Goal: Information Seeking & Learning: Check status

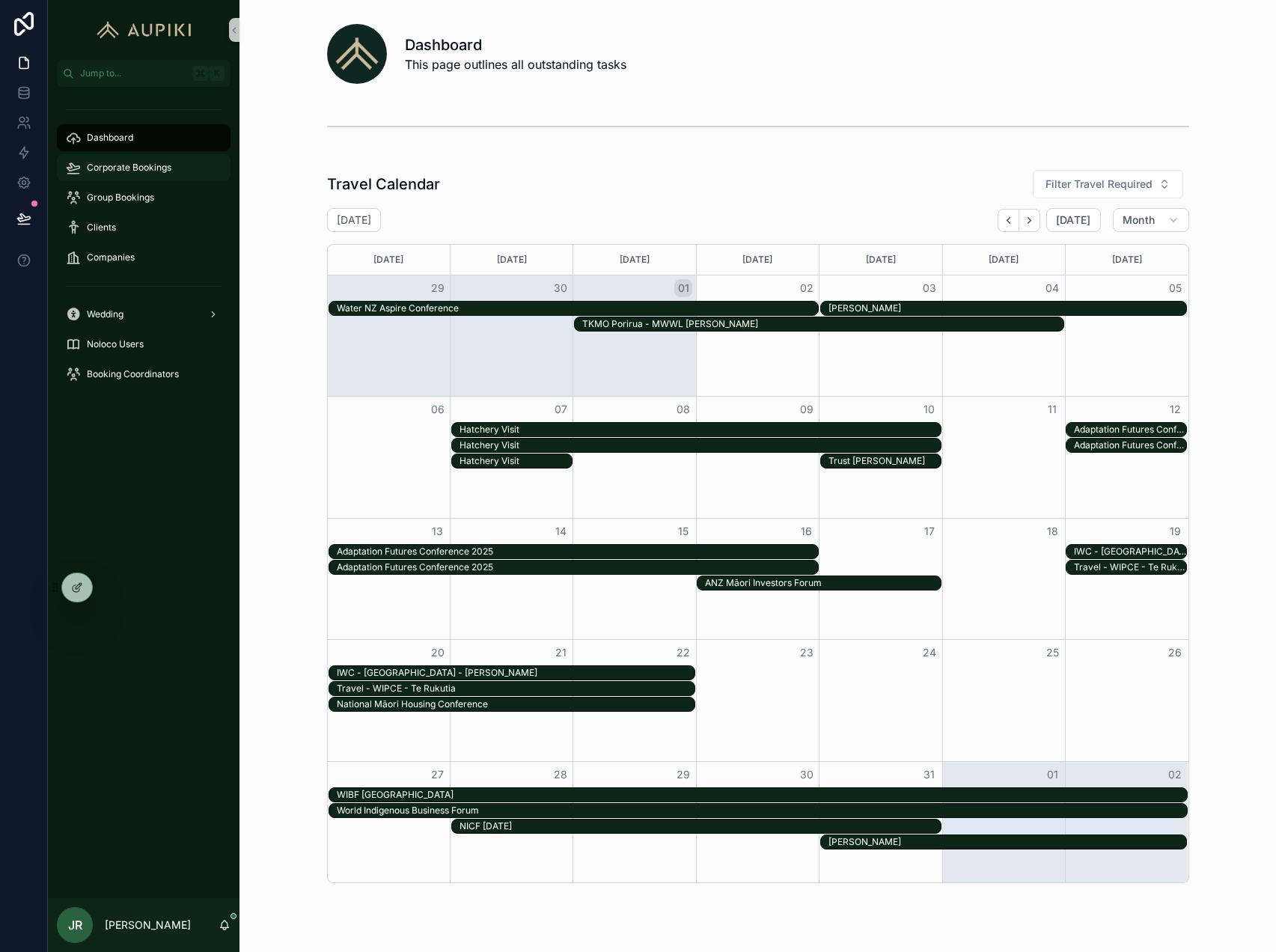
click at [143, 163] on span "Corporate Bookings" at bounding box center [129, 168] width 85 height 12
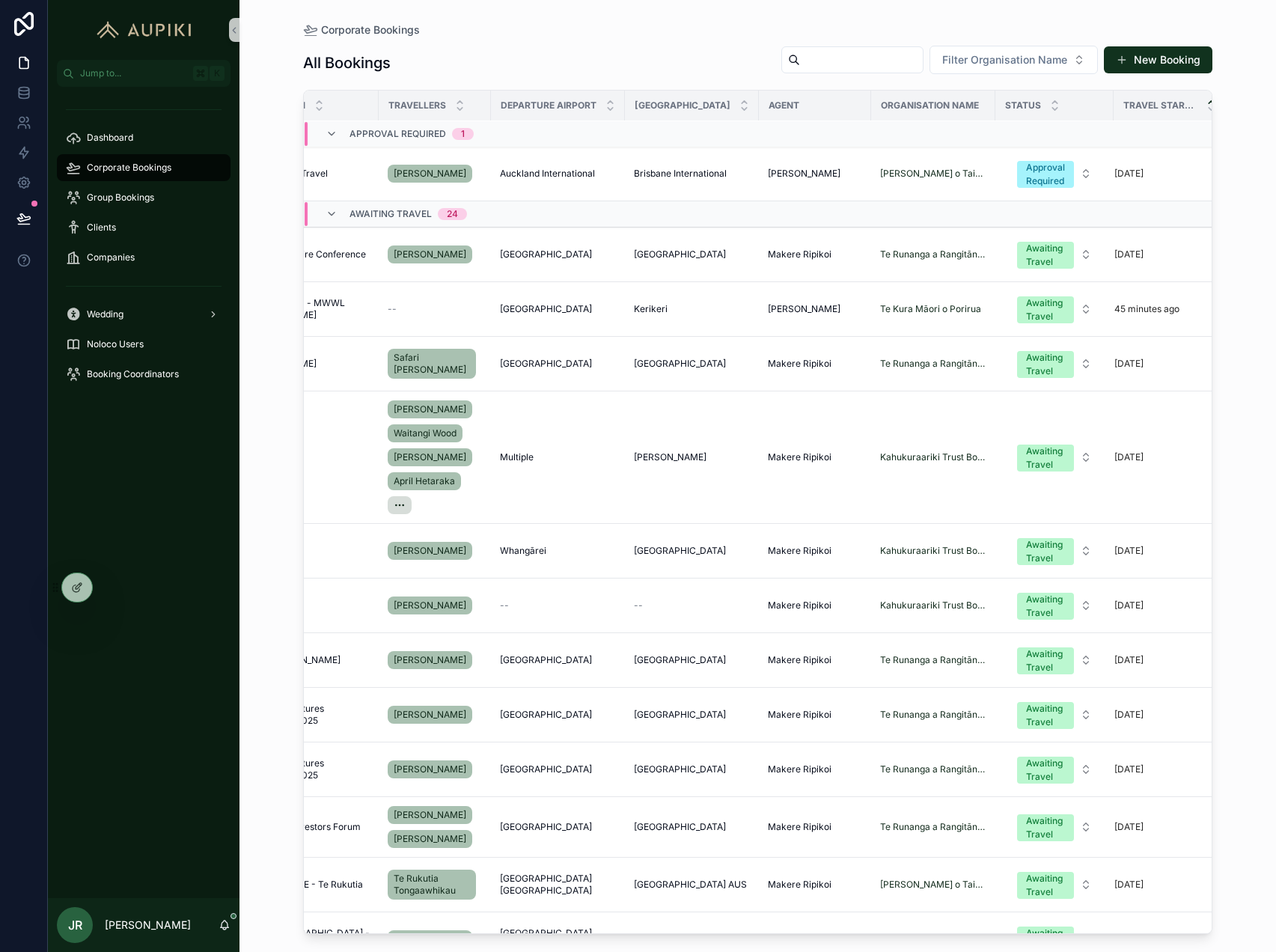
scroll to position [0, 181]
click at [613, 254] on div "[GEOGRAPHIC_DATA] [GEOGRAPHIC_DATA]" at bounding box center [558, 255] width 116 height 12
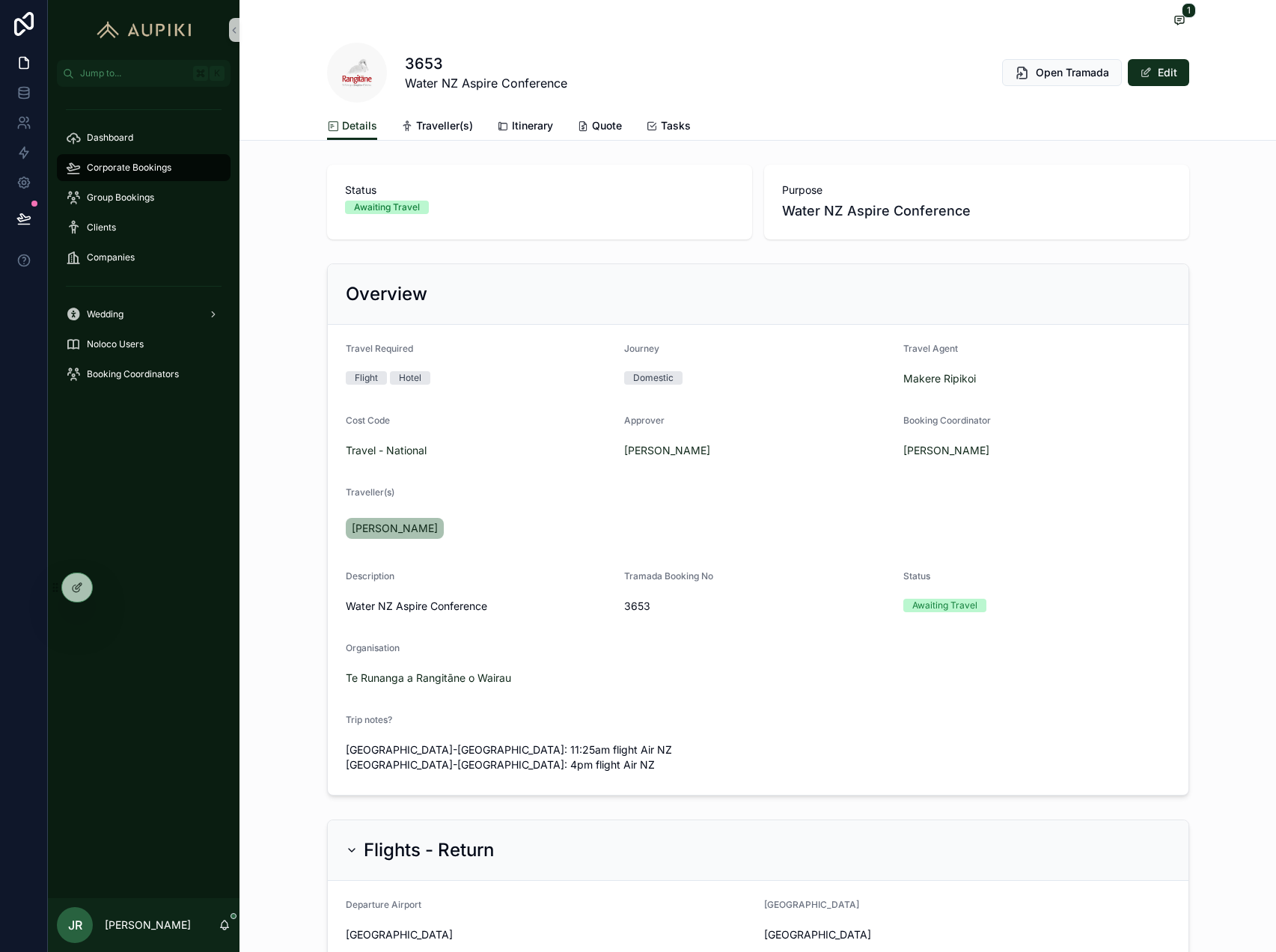
click at [1050, 16] on div "1" at bounding box center [758, 21] width 862 height 19
click at [1025, 79] on icon "scrollable content" at bounding box center [1022, 73] width 15 height 15
click at [166, 168] on span "Corporate Bookings" at bounding box center [129, 168] width 85 height 12
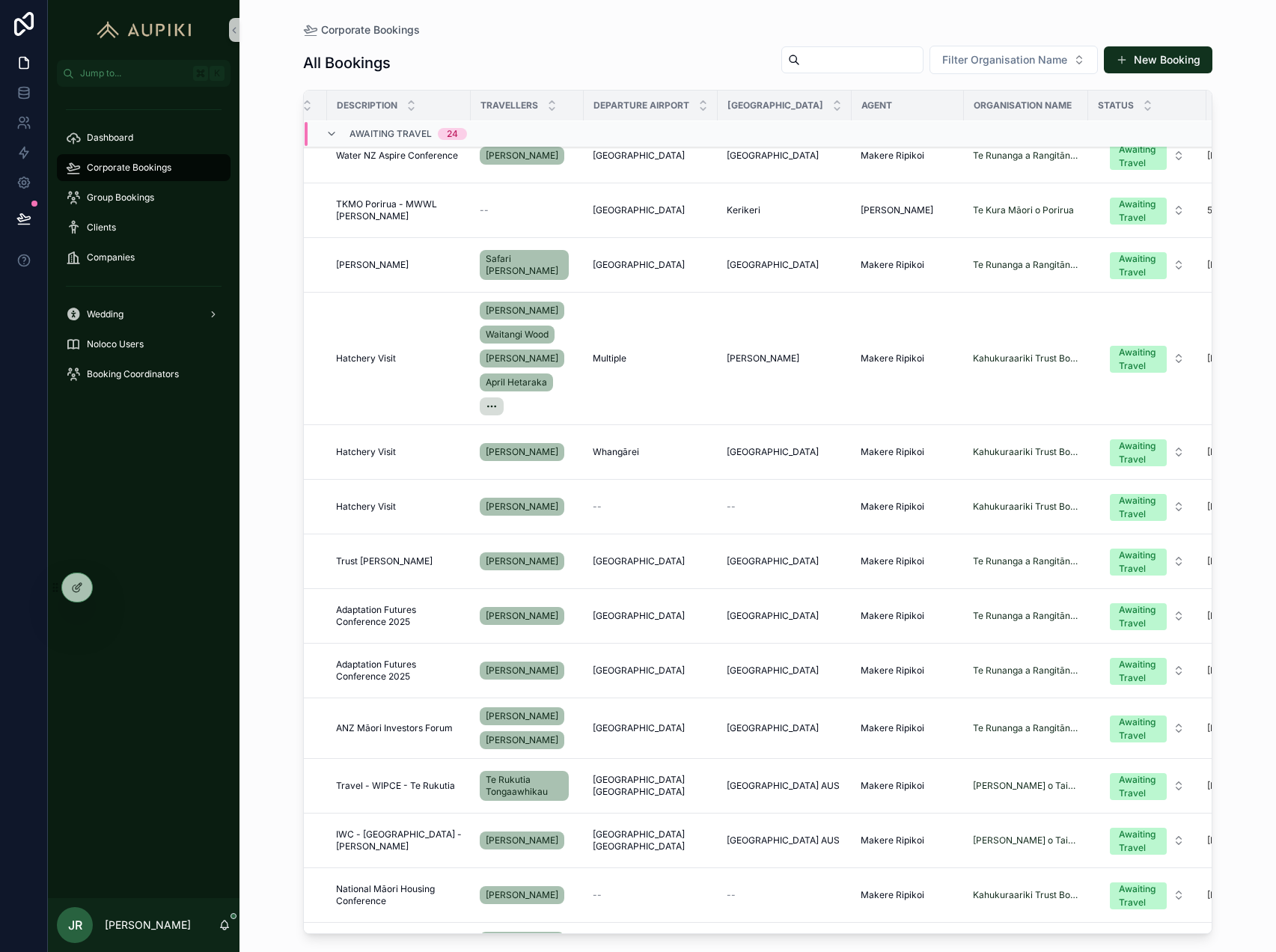
scroll to position [122, 0]
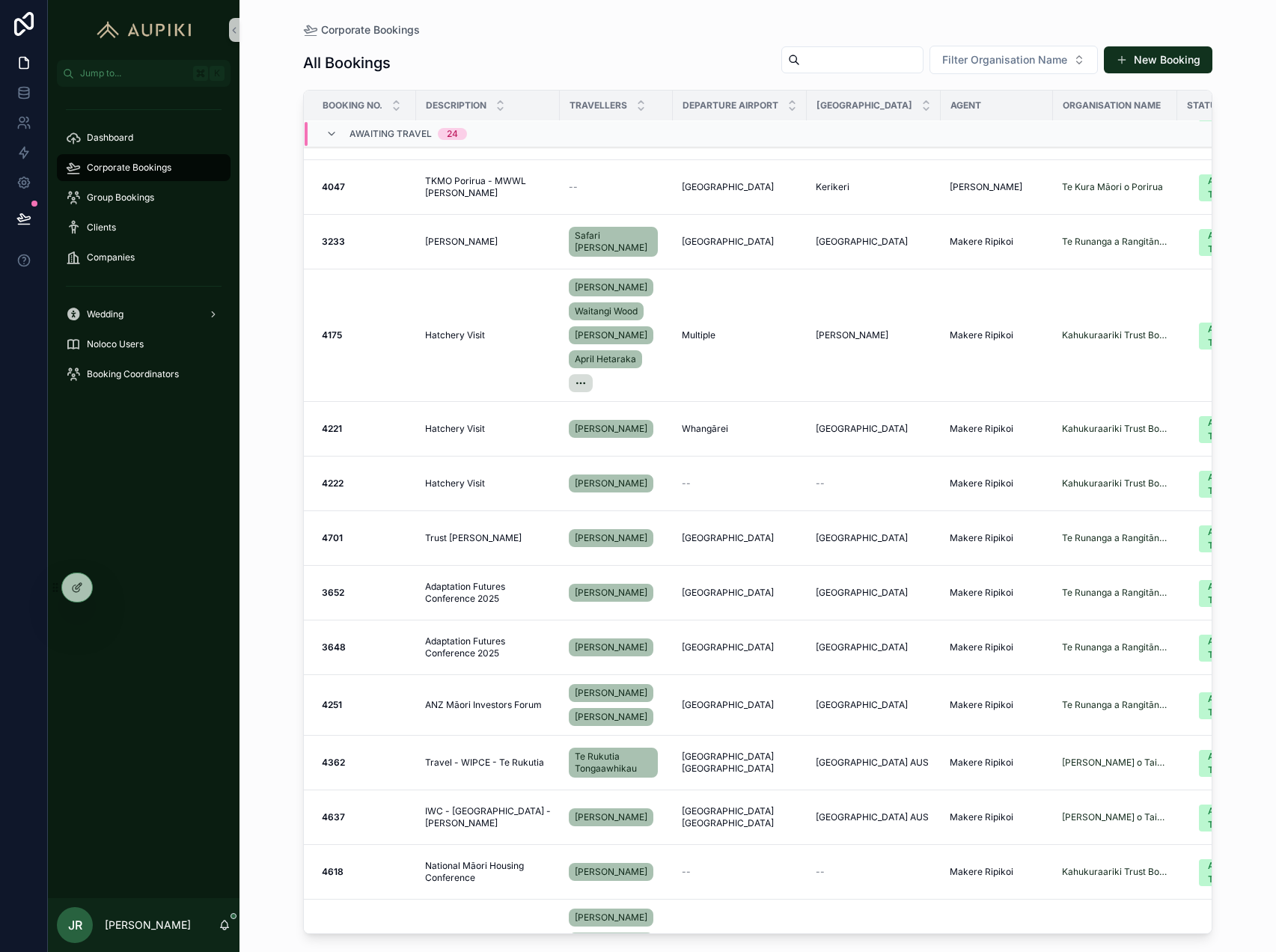
click at [896, 55] on input "scrollable content" at bounding box center [861, 60] width 122 height 21
type input "****"
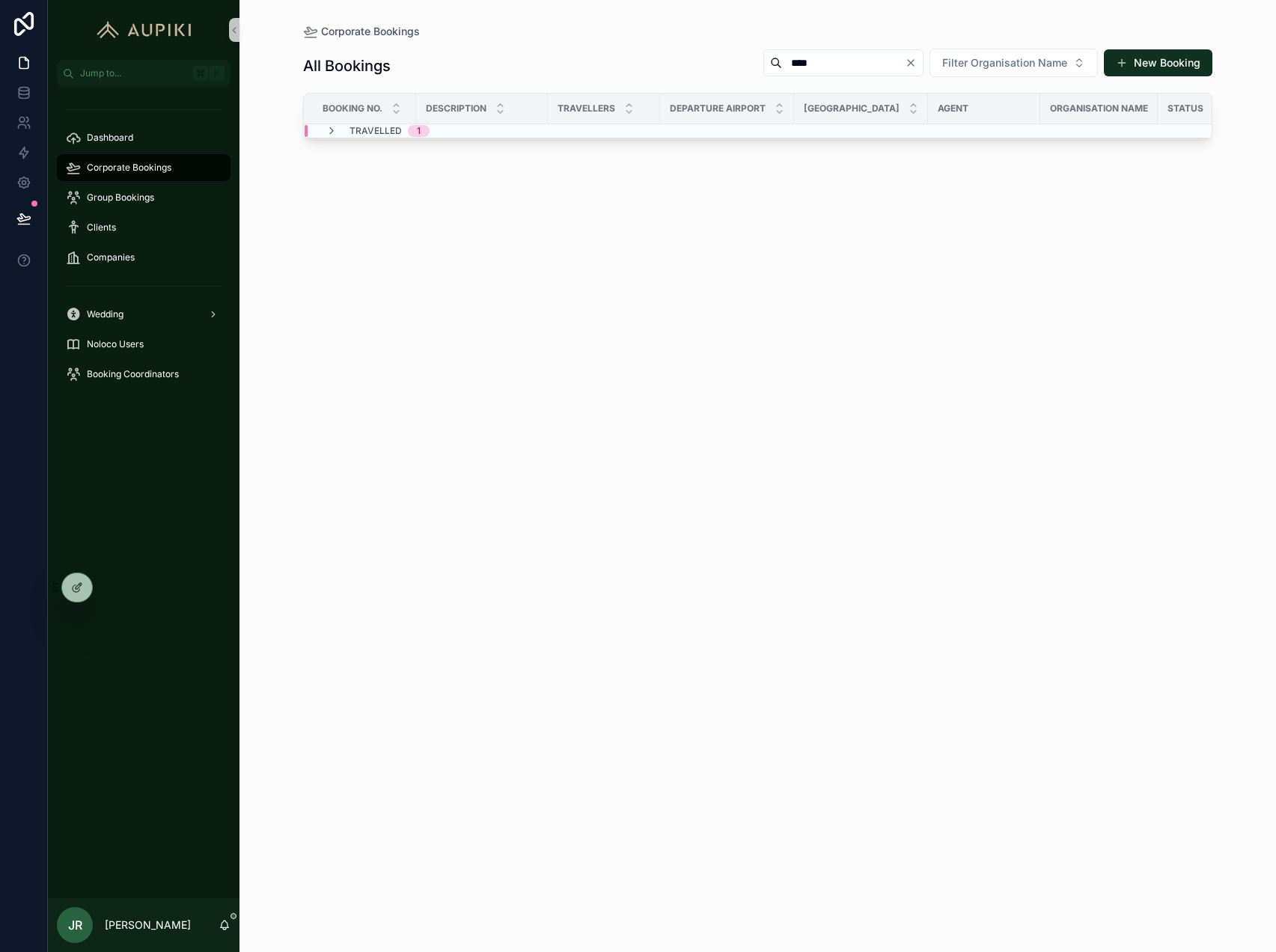
click at [482, 131] on div "Travelled 1" at bounding box center [482, 131] width 355 height 12
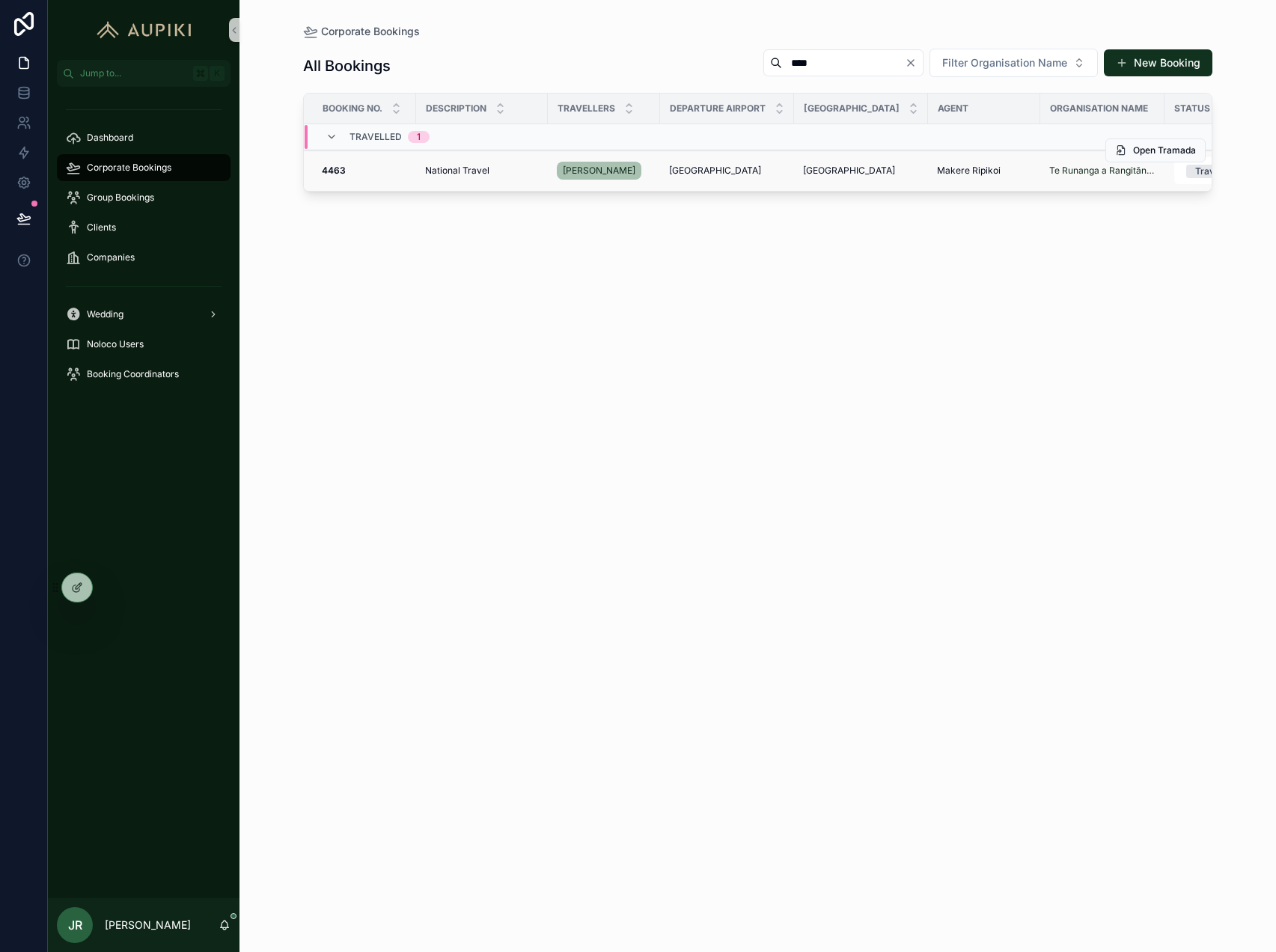
click at [464, 172] on span "National Travel" at bounding box center [457, 171] width 64 height 12
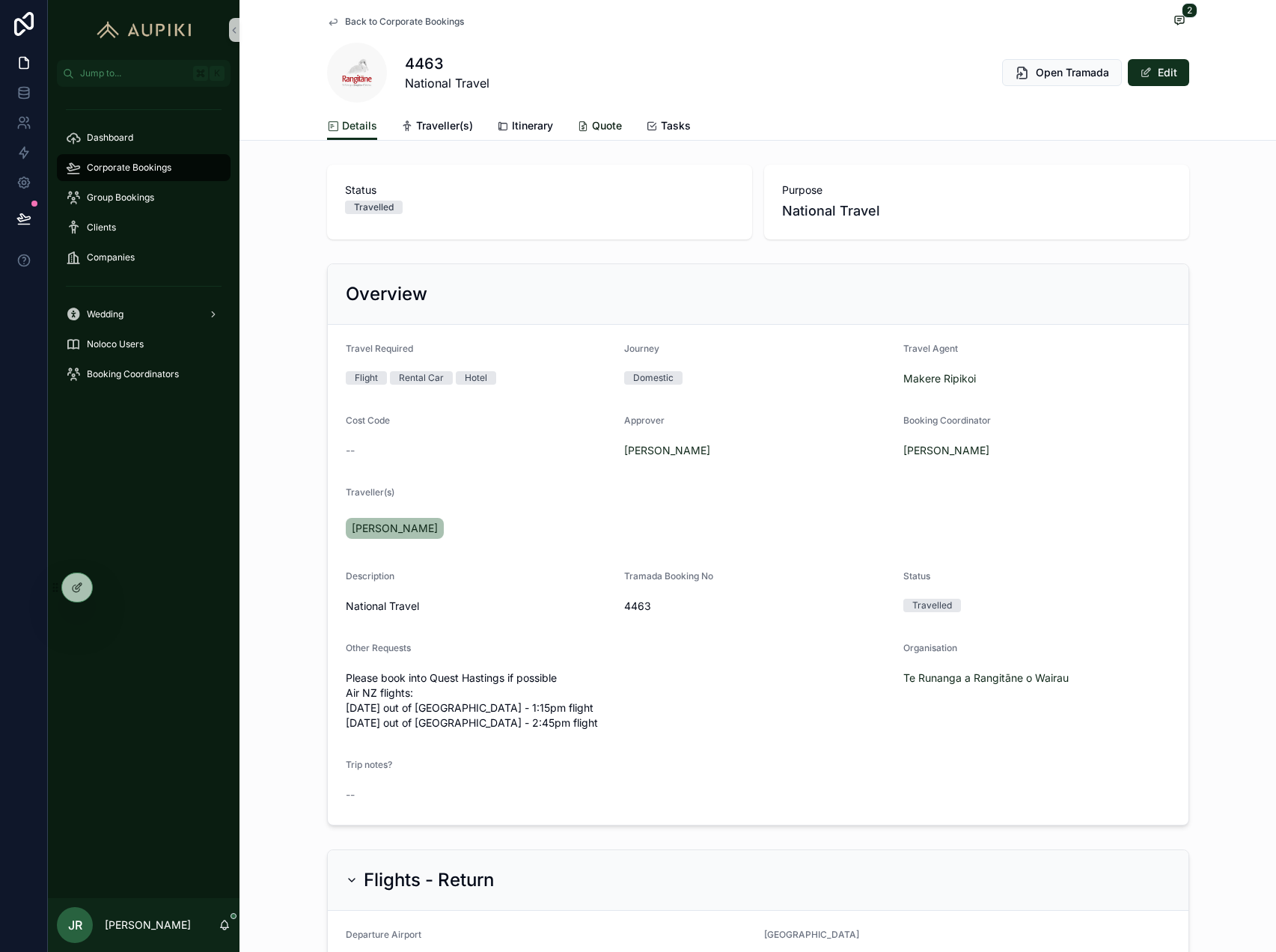
click at [599, 122] on span "Quote" at bounding box center [607, 126] width 30 height 15
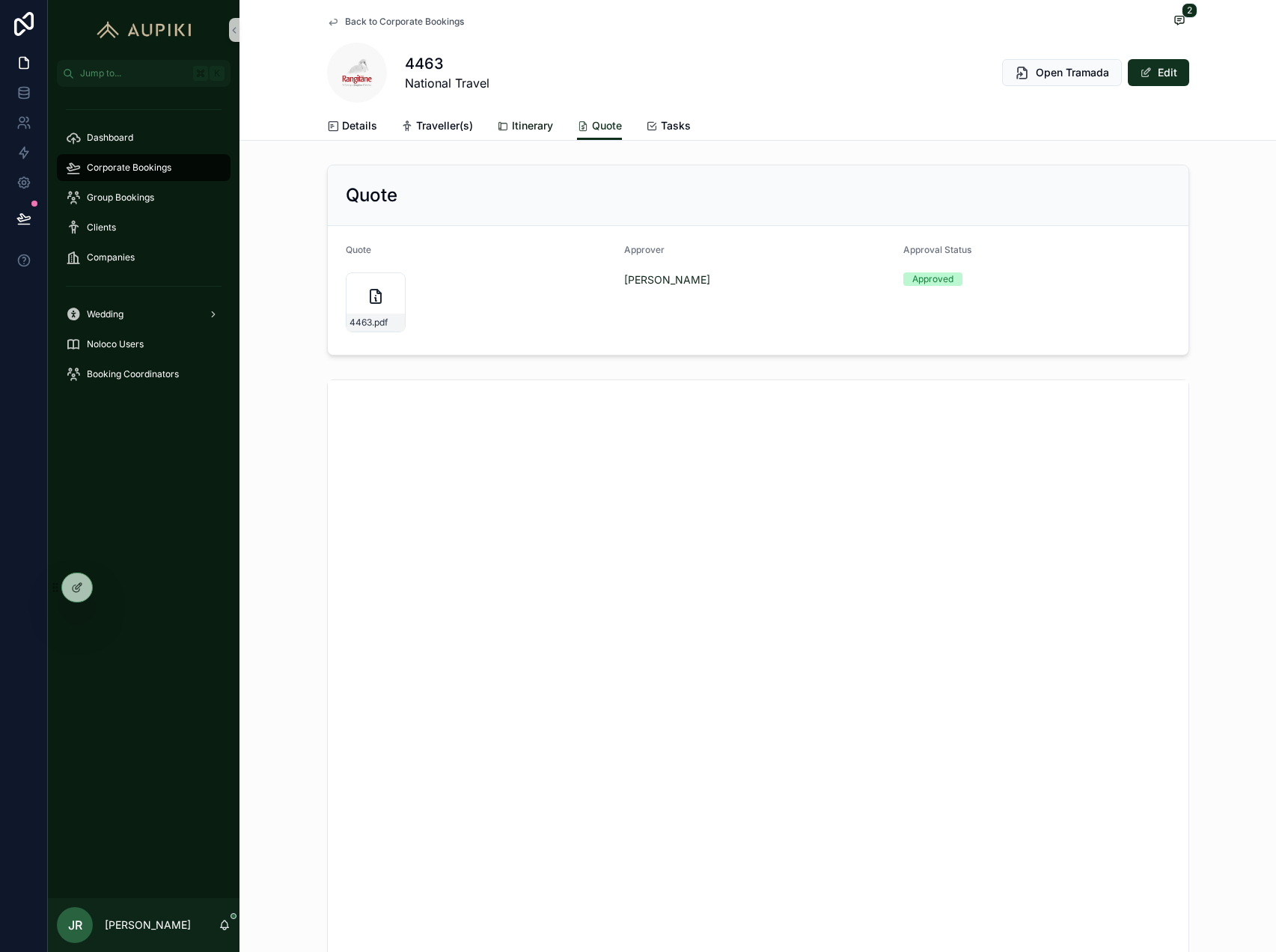
click at [534, 126] on span "Itinerary" at bounding box center [533, 126] width 41 height 15
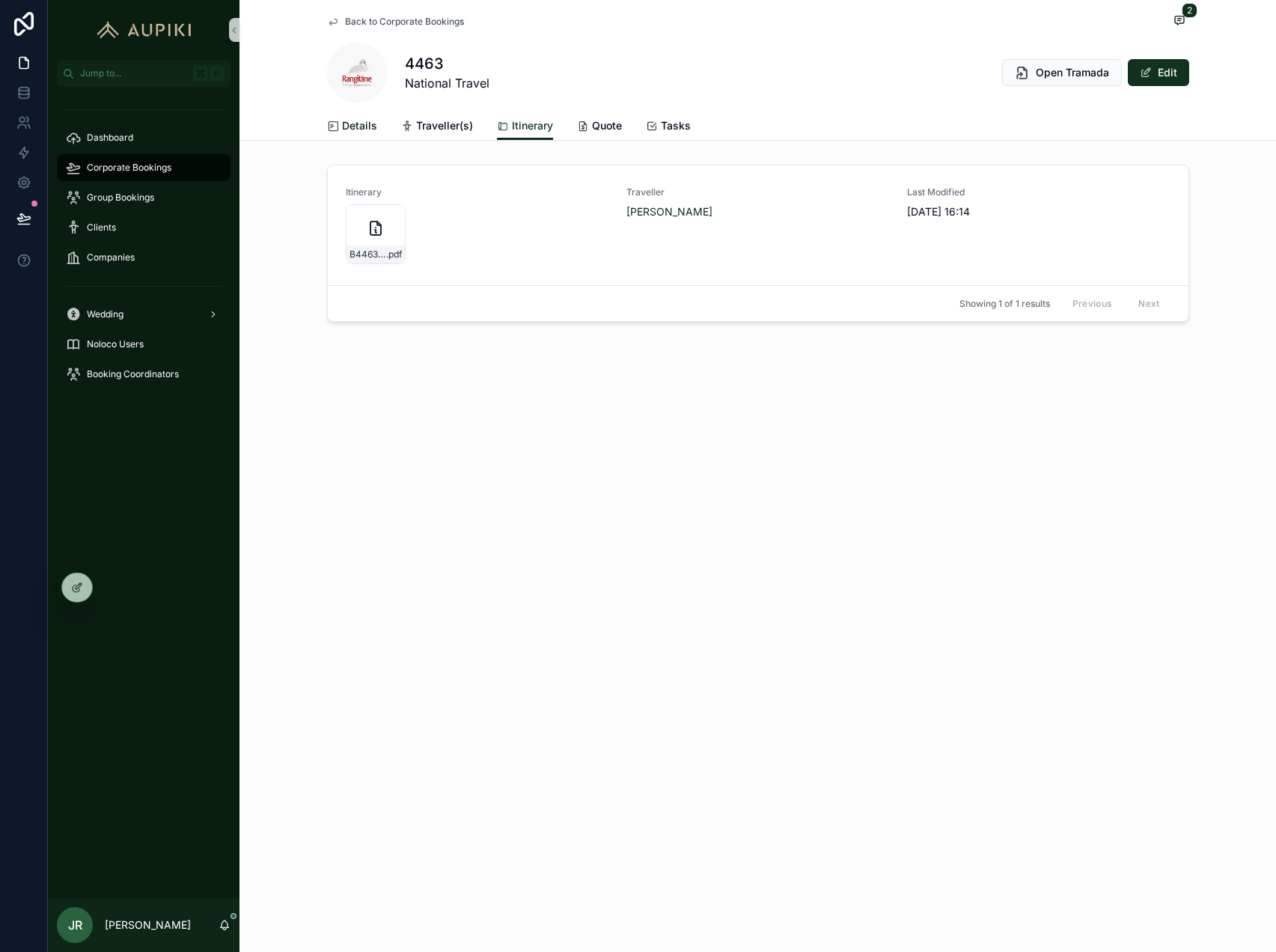
click at [366, 133] on link "Details" at bounding box center [352, 128] width 50 height 30
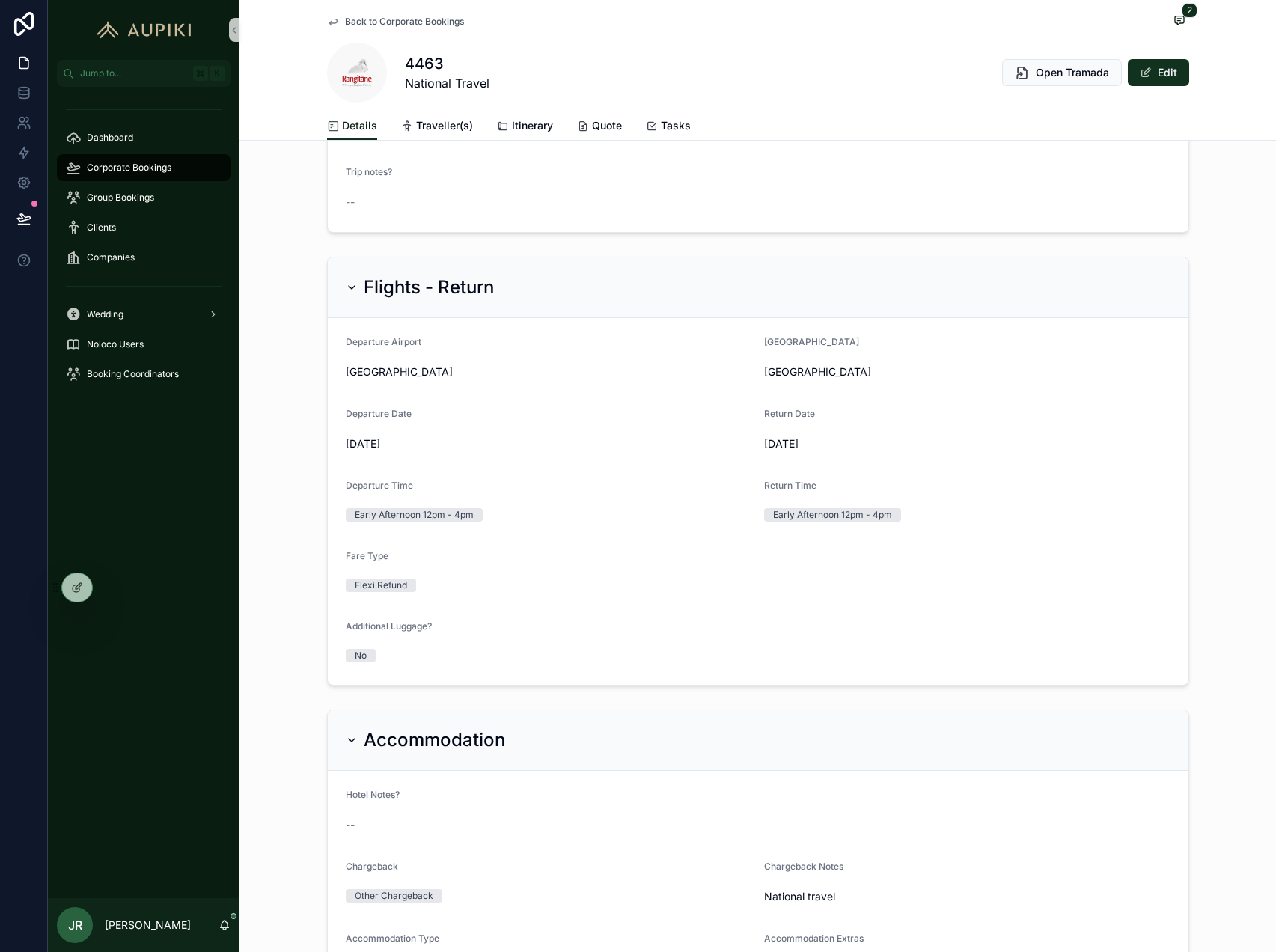
scroll to position [602, 0]
